Goal: Task Accomplishment & Management: Complete application form

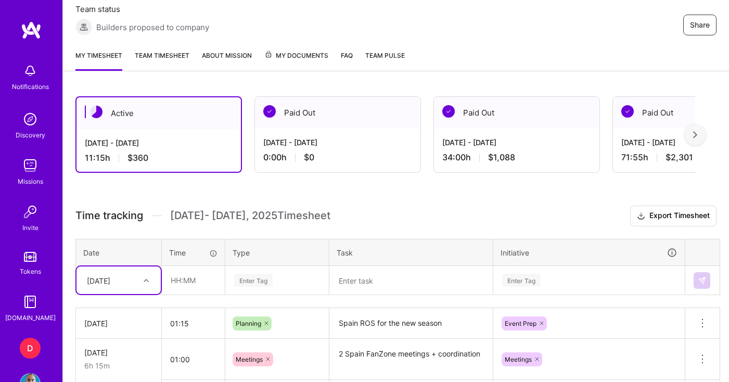
scroll to position [214, 0]
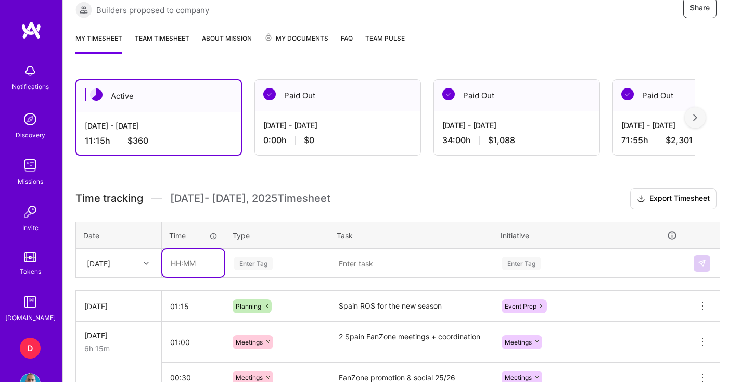
click at [200, 268] on input "text" at bounding box center [193, 263] width 62 height 28
click at [128, 260] on div "Time tracking Aug 1 - Aug 15 , 2025 Timesheet Export Timesheet Date Time Type T…" at bounding box center [395, 381] width 641 height 387
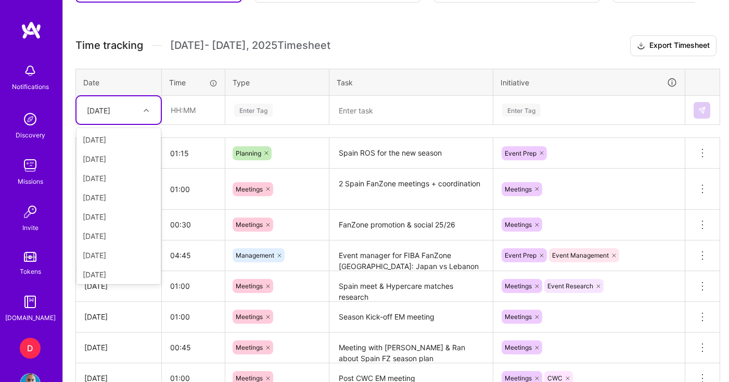
scroll to position [98, 0]
click at [155, 72] on th "Date" at bounding box center [119, 82] width 86 height 27
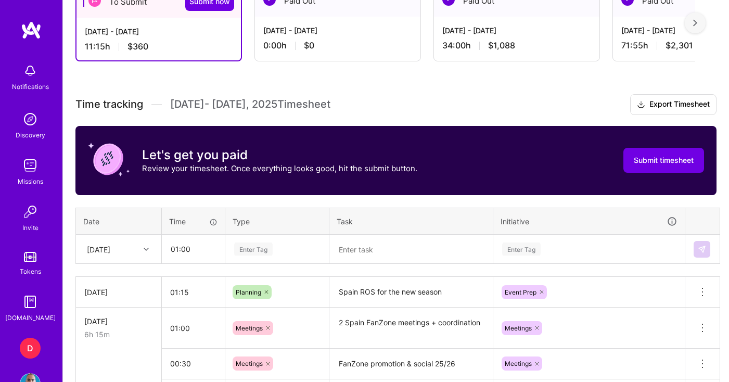
scroll to position [309, 0]
click at [181, 252] on input "01:00" at bounding box center [193, 249] width 62 height 28
type input "01:30"
click at [242, 250] on div "Enter Tag" at bounding box center [277, 249] width 103 height 27
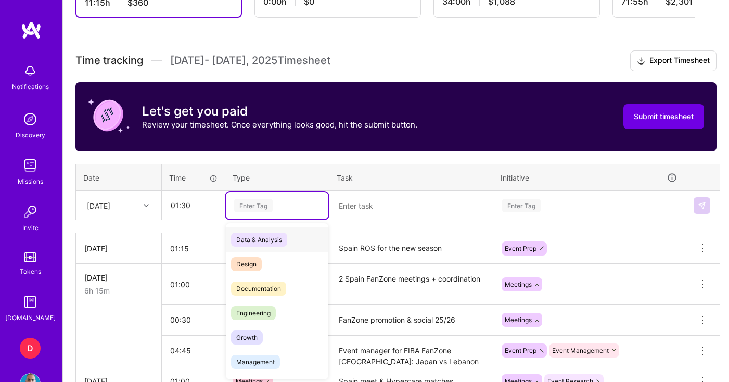
scroll to position [355, 0]
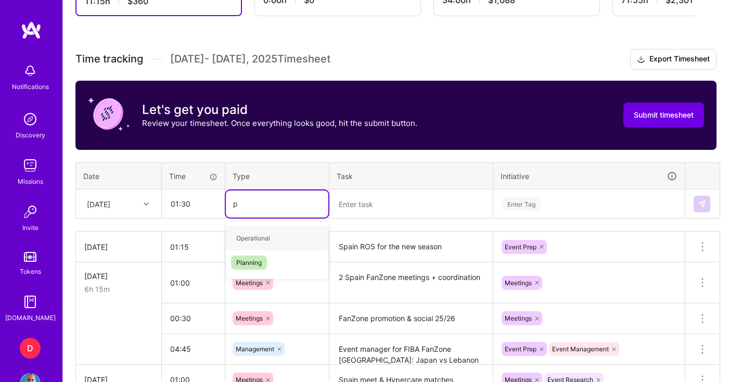
type input "pl"
click at [244, 239] on span "Planning" at bounding box center [249, 238] width 36 height 14
click at [396, 207] on textarea at bounding box center [411, 204] width 161 height 27
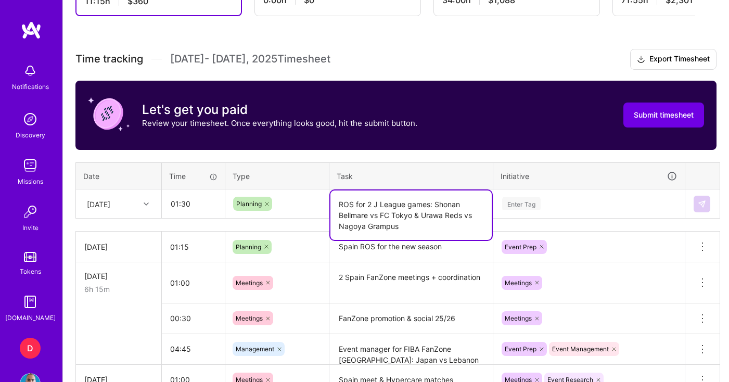
type textarea "ROS for 2 J League games: Shonan Bellmare vs FC Tokyo & Urawa Reds vs Nagoya Gr…"
click at [546, 208] on td "Enter Tag" at bounding box center [590, 203] width 192 height 29
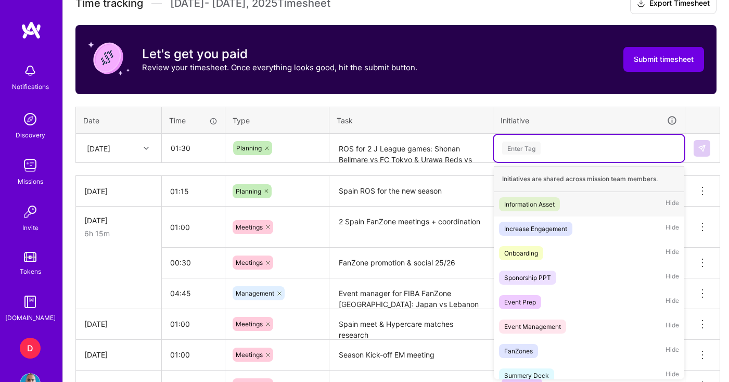
scroll to position [412, 0]
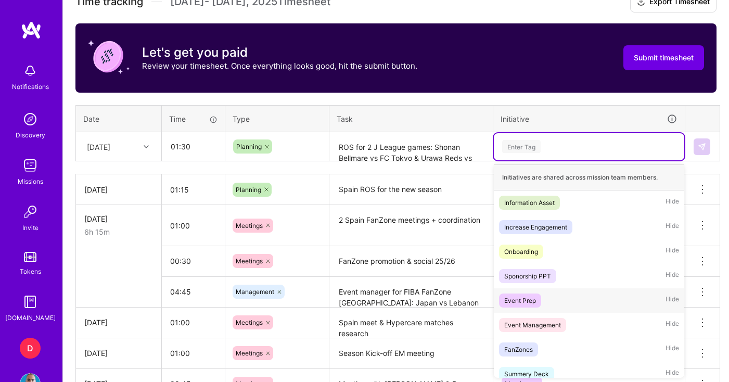
click at [530, 300] on div "Event Prep" at bounding box center [520, 300] width 32 height 11
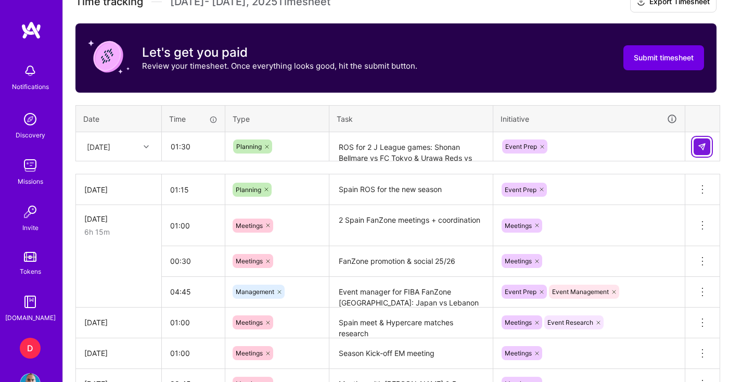
click at [705, 144] on img at bounding box center [702, 147] width 8 height 8
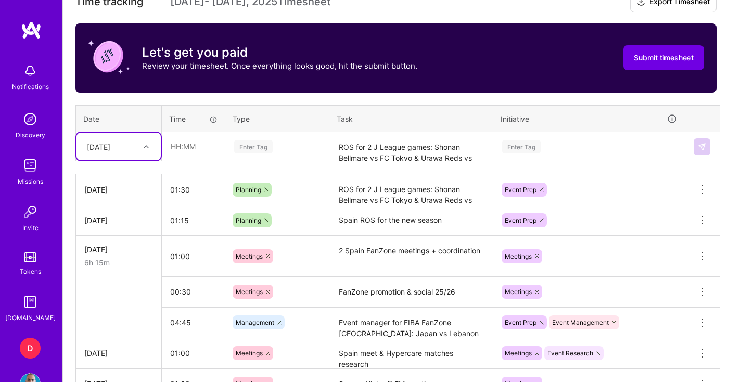
click at [297, 155] on div "Enter Tag" at bounding box center [277, 146] width 103 height 27
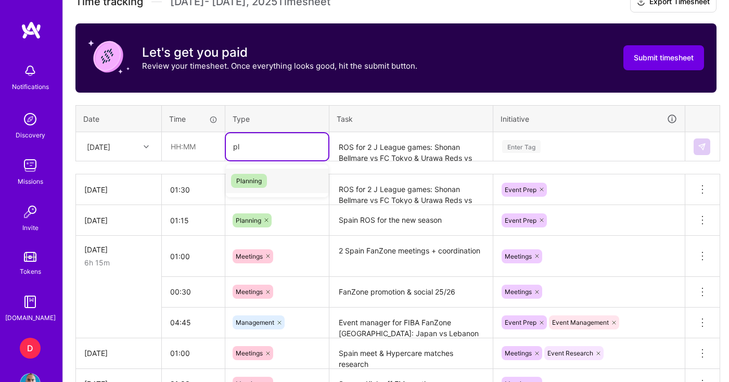
type input "pla"
click at [260, 182] on span "Planning" at bounding box center [249, 181] width 36 height 14
click at [382, 147] on textarea "ROS for 2 J League games: Shonan Bellmare vs FC Tokyo & Urawa Reds vs Nagoya Gr…" at bounding box center [411, 147] width 161 height 28
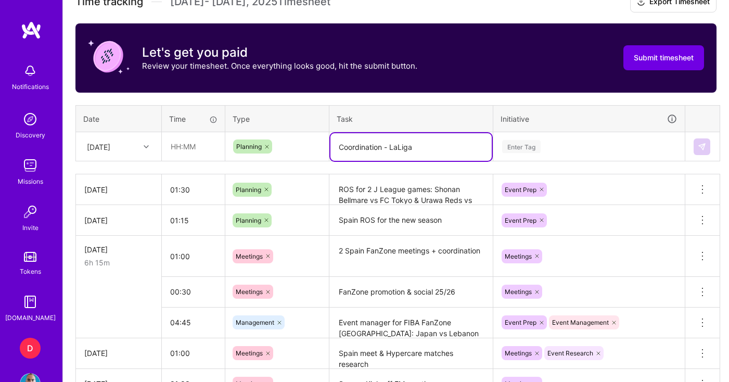
type textarea "Coordination - LaLiga"
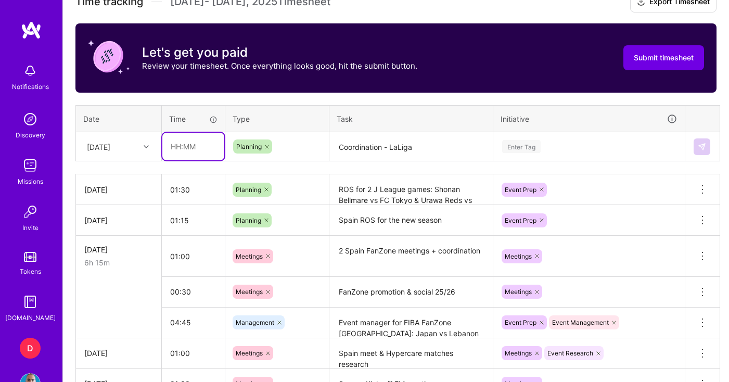
click at [200, 148] on input "text" at bounding box center [193, 147] width 62 height 28
type input "00:30"
click at [425, 145] on textarea "Coordination - LaLiga" at bounding box center [411, 147] width 161 height 28
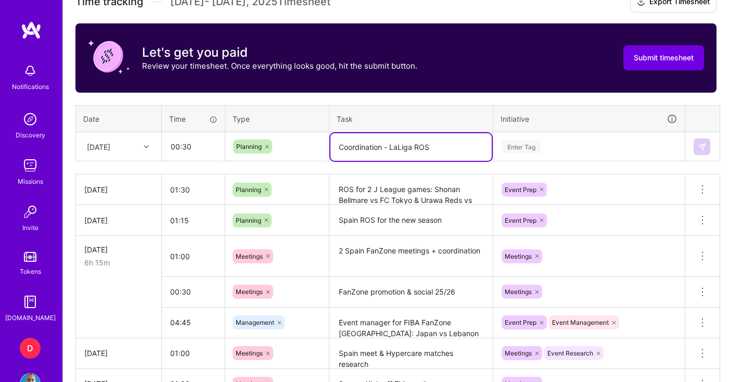
type textarea "Coordination - LaLiga ROS"
click at [534, 149] on div "Enter Tag" at bounding box center [521, 146] width 39 height 16
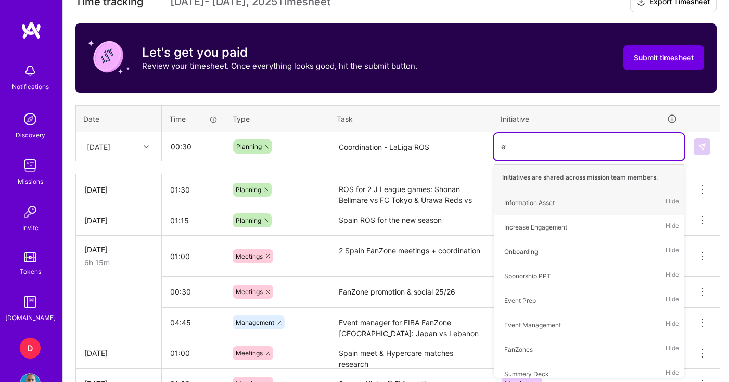
type input "eve"
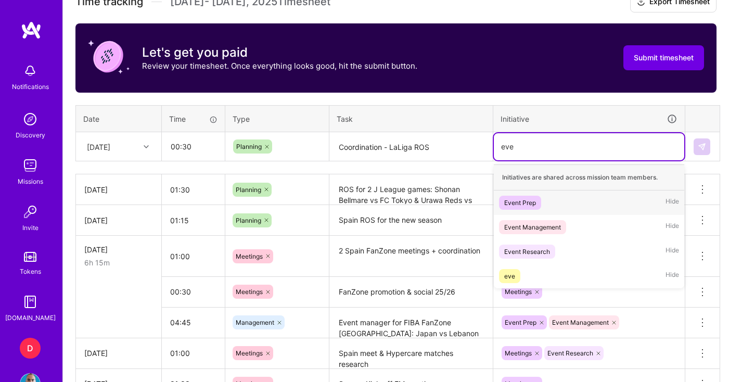
click at [529, 200] on div "Event Prep" at bounding box center [520, 202] width 32 height 11
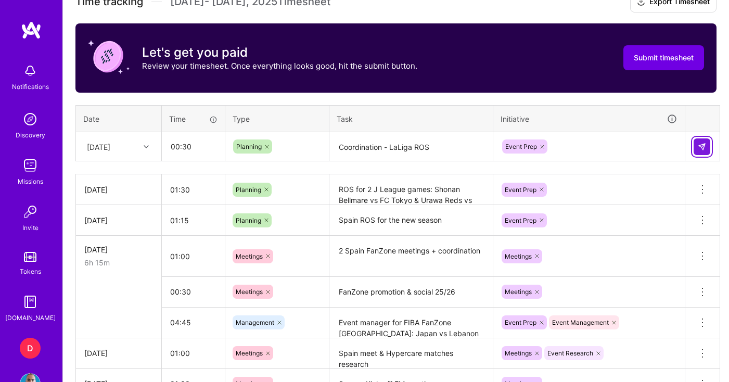
click at [705, 144] on img at bounding box center [702, 147] width 8 height 8
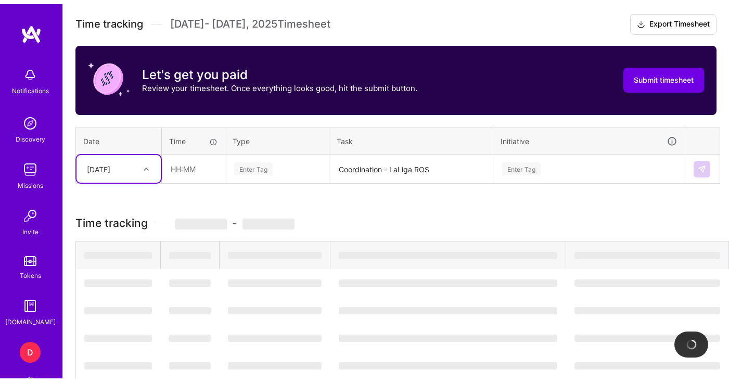
scroll to position [251, 0]
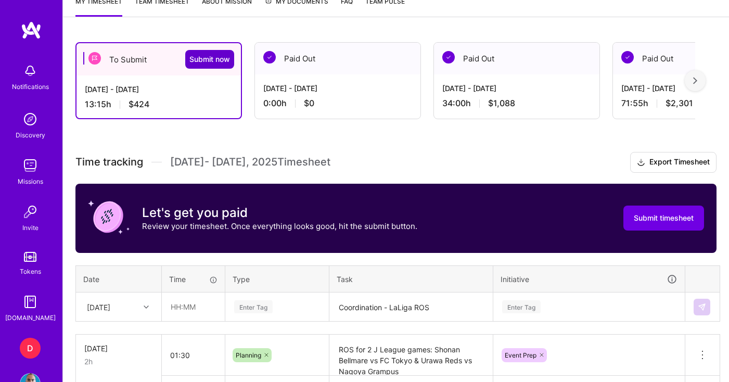
click at [223, 61] on span "Submit now" at bounding box center [209, 59] width 41 height 10
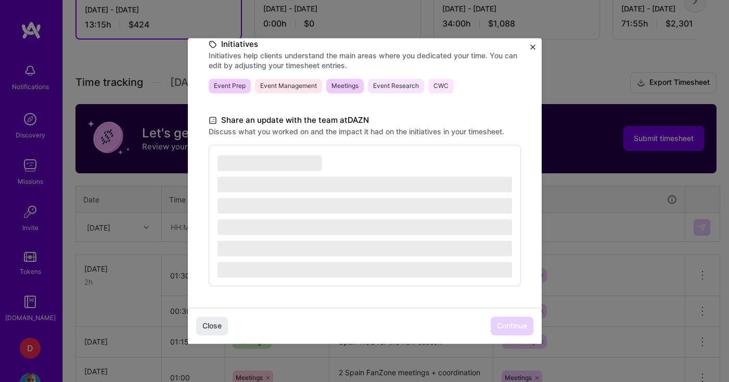
scroll to position [343, 0]
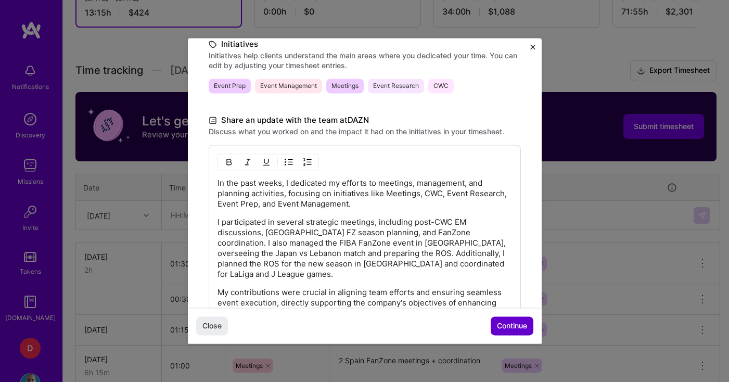
click at [501, 328] on span "Continue" at bounding box center [512, 326] width 30 height 10
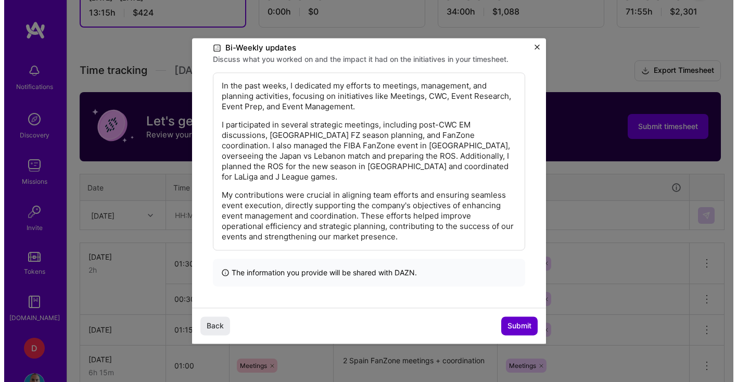
scroll to position [144, 0]
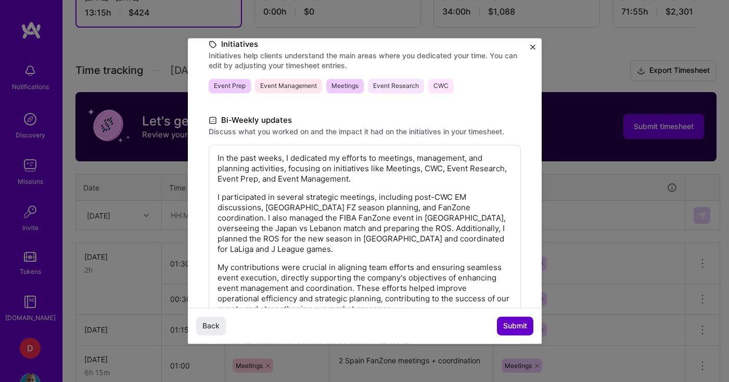
click at [505, 326] on span "Submit" at bounding box center [515, 326] width 24 height 10
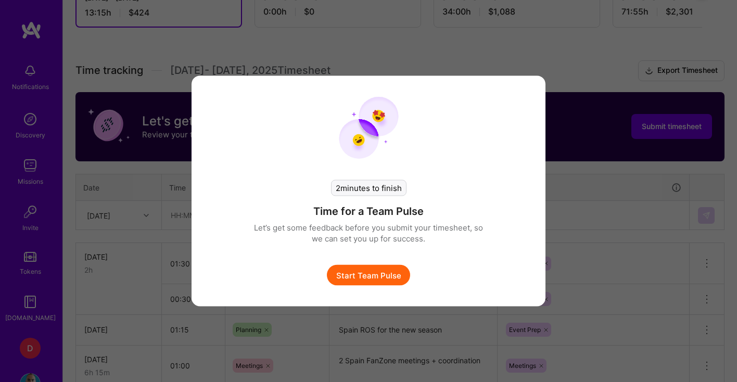
click at [386, 277] on button "Start Team Pulse" at bounding box center [368, 275] width 83 height 21
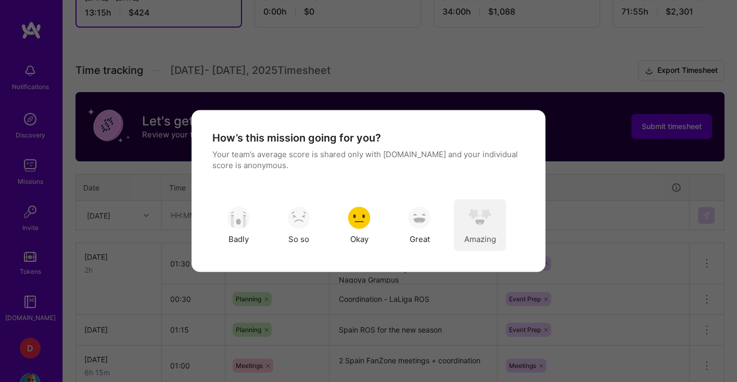
click at [490, 234] on span "Amazing" at bounding box center [480, 238] width 32 height 11
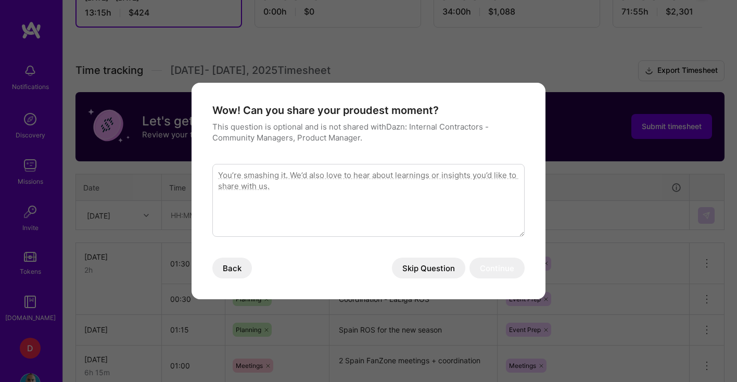
click at [412, 269] on button "Skip Question" at bounding box center [428, 268] width 73 height 21
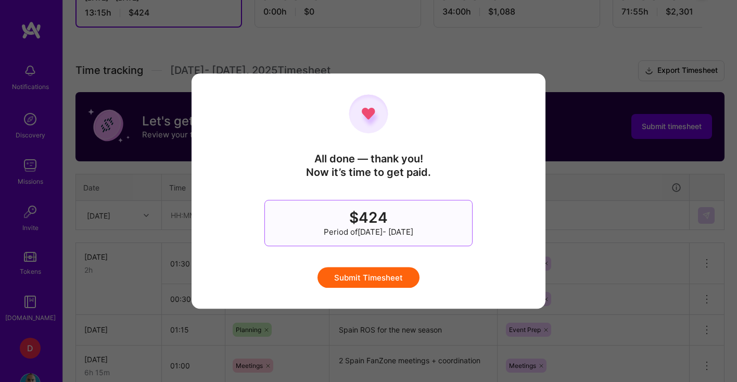
click at [408, 279] on button "Submit Timesheet" at bounding box center [369, 277] width 102 height 21
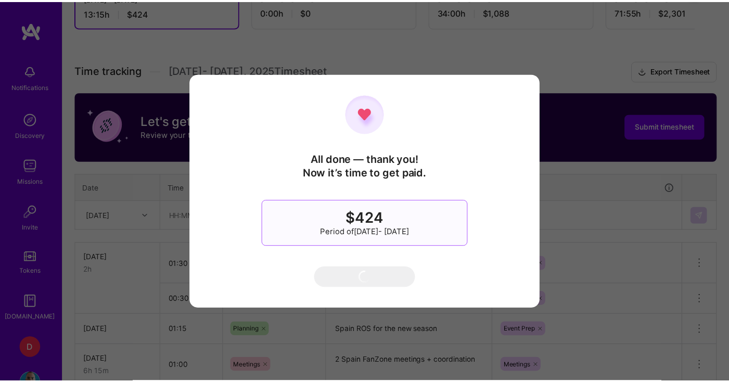
scroll to position [120, 0]
